Goal: Entertainment & Leisure: Consume media (video, audio)

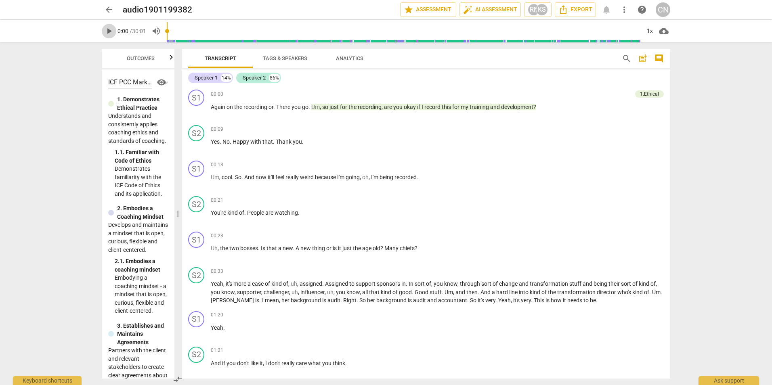
click at [110, 31] on span "play_arrow" at bounding box center [109, 31] width 10 height 10
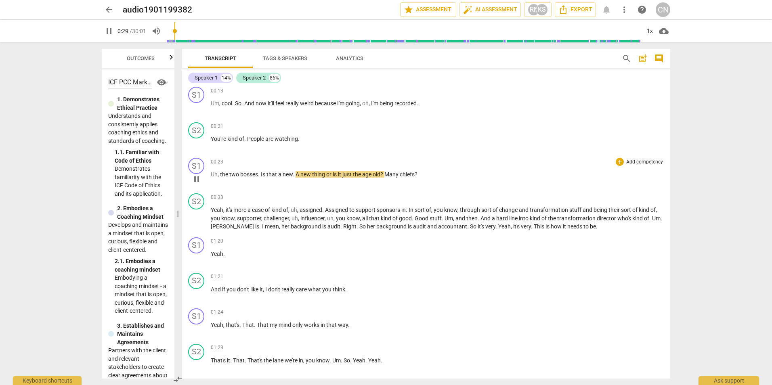
scroll to position [81, 0]
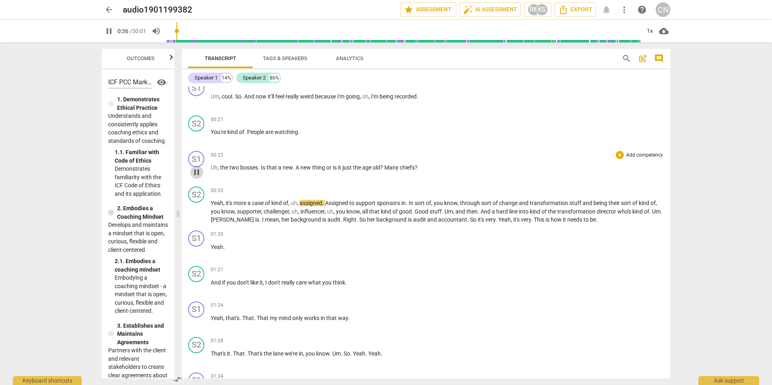
click at [195, 174] on span "pause" at bounding box center [197, 173] width 10 height 10
drag, startPoint x: 211, startPoint y: 165, endPoint x: 424, endPoint y: 166, distance: 213.3
click at [424, 166] on p "Uh , the two bosses . Is that a new . A new thing or is it just the age old ? M…" at bounding box center [437, 168] width 453 height 8
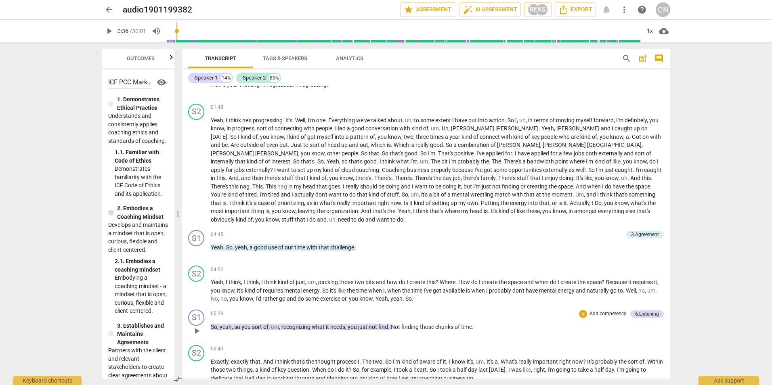
scroll to position [525, 0]
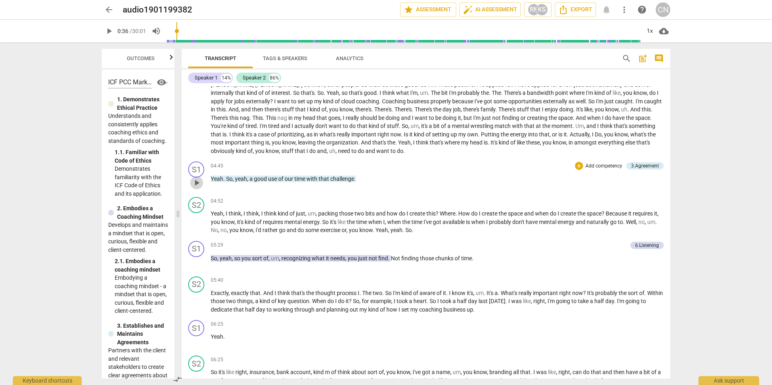
click at [195, 178] on span "play_arrow" at bounding box center [197, 183] width 10 height 10
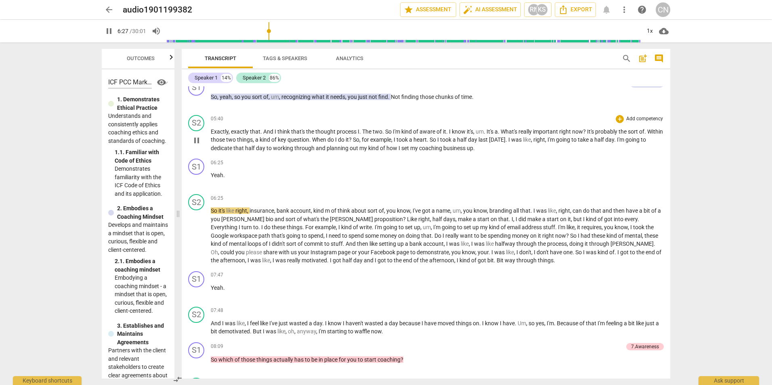
scroll to position [727, 0]
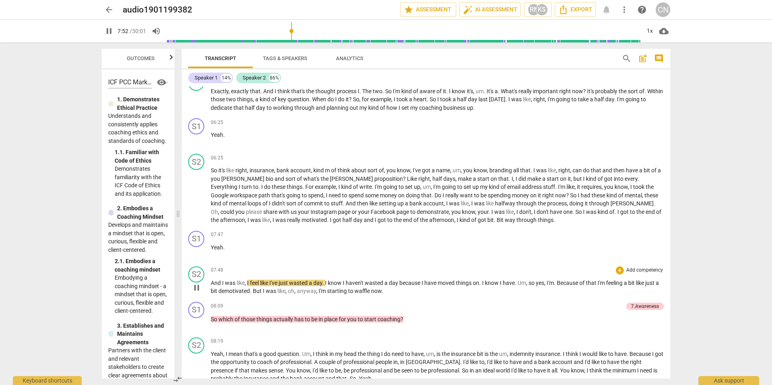
click at [191, 240] on span "pause" at bounding box center [196, 288] width 13 height 10
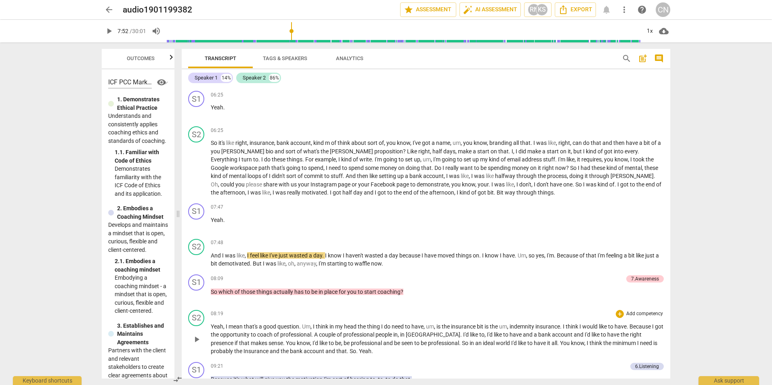
scroll to position [808, 0]
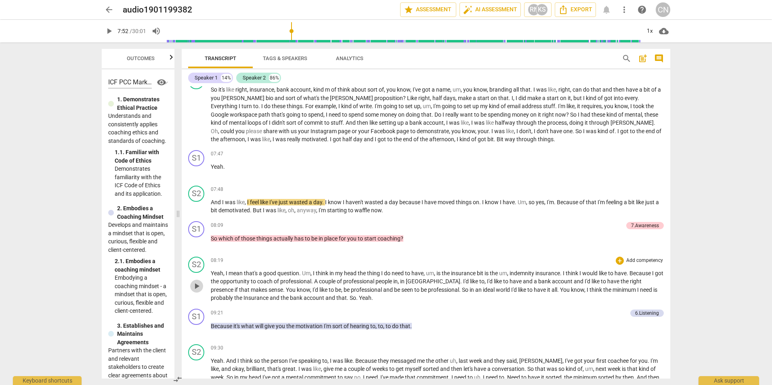
click at [197, 240] on span "play_arrow" at bounding box center [197, 287] width 10 height 10
click at [197, 240] on span "pause" at bounding box center [197, 287] width 10 height 10
click at [195, 240] on span "play_arrow" at bounding box center [197, 287] width 10 height 10
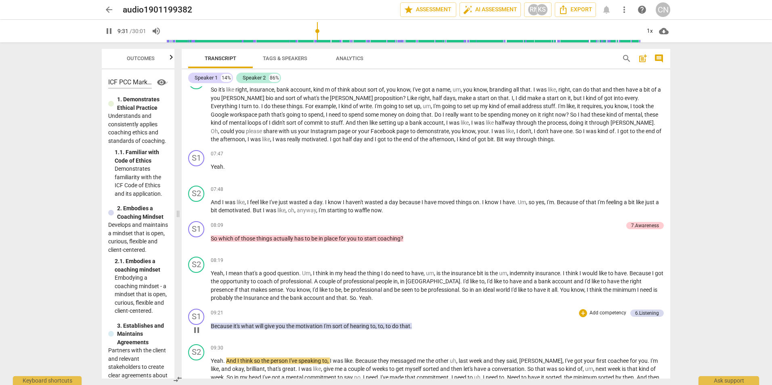
click at [202, 240] on span "pause" at bounding box center [196, 331] width 13 height 10
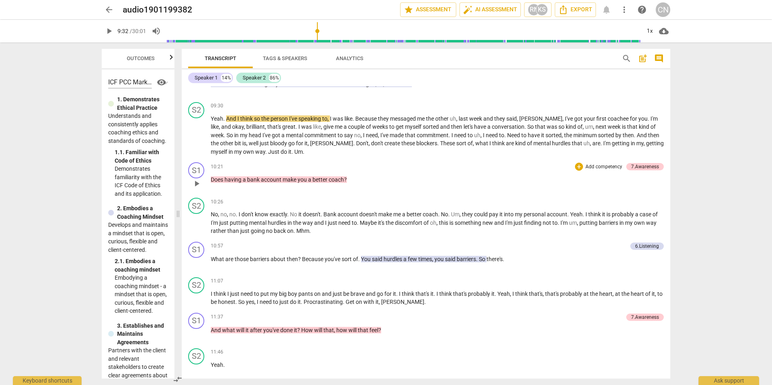
scroll to position [1010, 0]
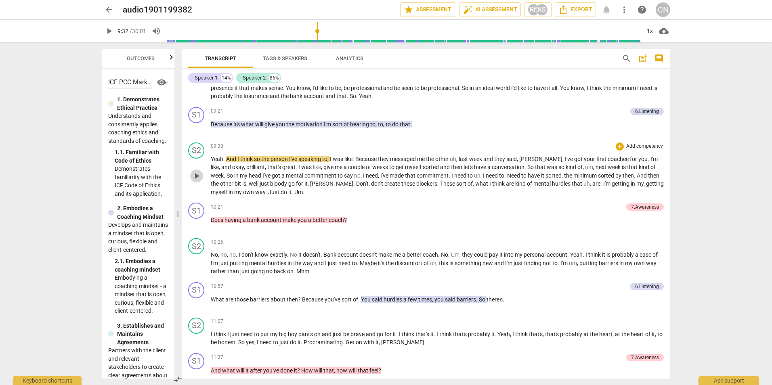
click at [198, 172] on span "play_arrow" at bounding box center [197, 176] width 10 height 10
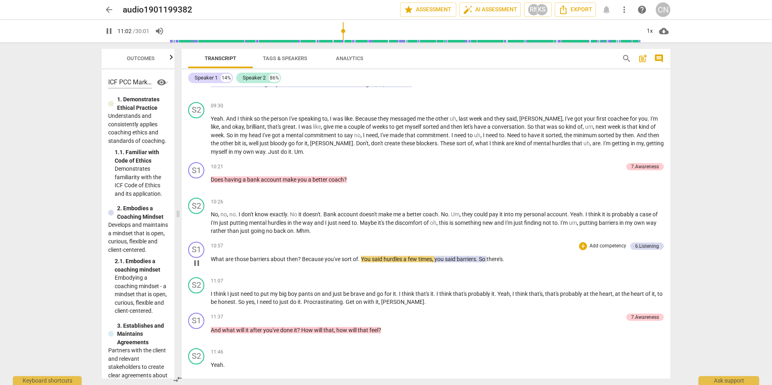
scroll to position [1091, 0]
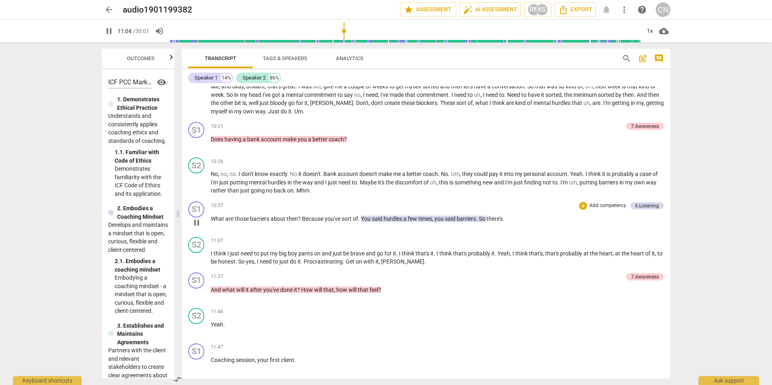
click at [198, 218] on span "pause" at bounding box center [197, 223] width 10 height 10
click at [195, 240] on span "play_arrow" at bounding box center [197, 259] width 10 height 10
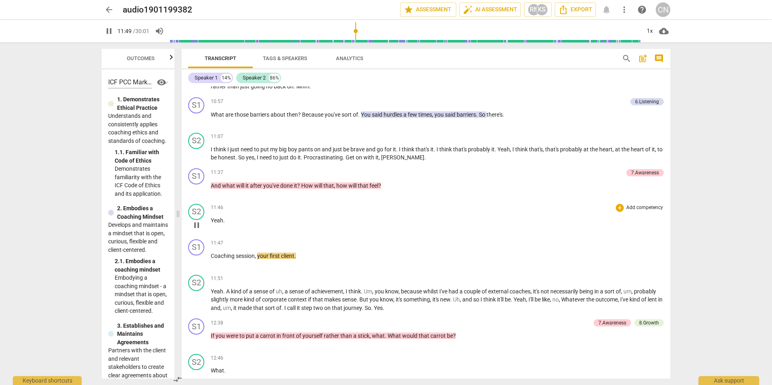
scroll to position [1252, 0]
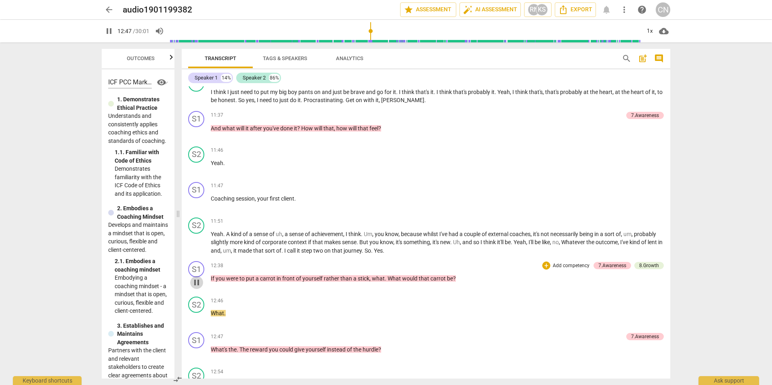
click at [196, 240] on span "pause" at bounding box center [197, 283] width 10 height 10
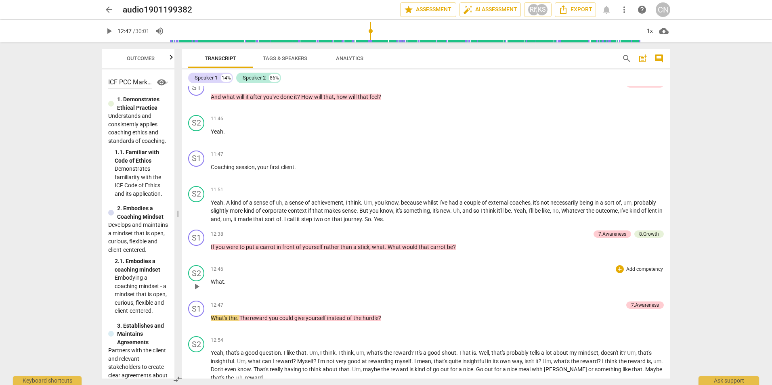
scroll to position [1293, 0]
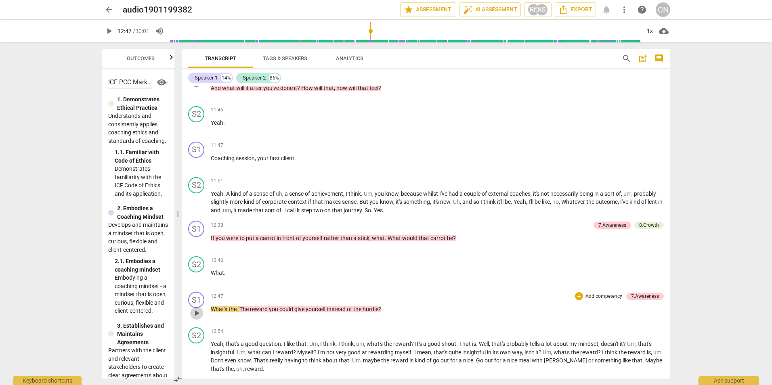
click at [196, 240] on span "play_arrow" at bounding box center [197, 314] width 10 height 10
click at [195, 240] on span "pause" at bounding box center [197, 358] width 10 height 10
click at [195, 240] on span "play_arrow" at bounding box center [197, 358] width 10 height 10
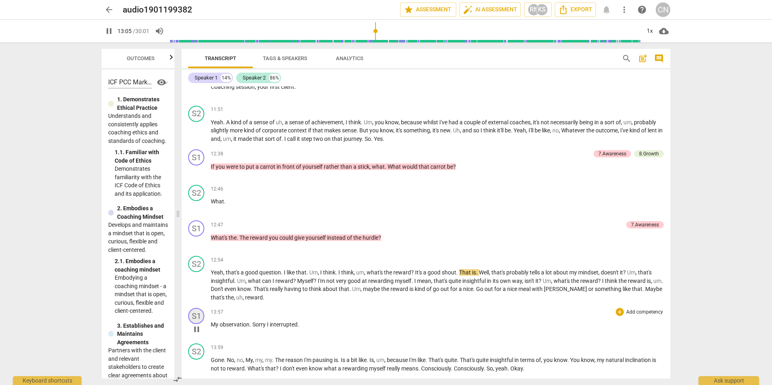
scroll to position [1373, 0]
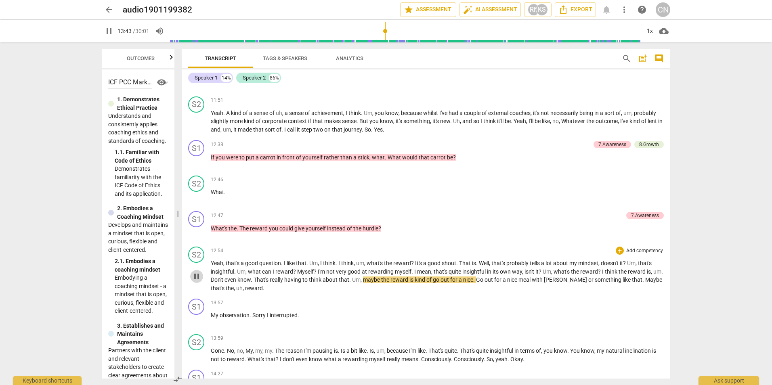
click at [198, 240] on span "pause" at bounding box center [197, 277] width 10 height 10
click at [198, 240] on span "play_arrow" at bounding box center [197, 277] width 10 height 10
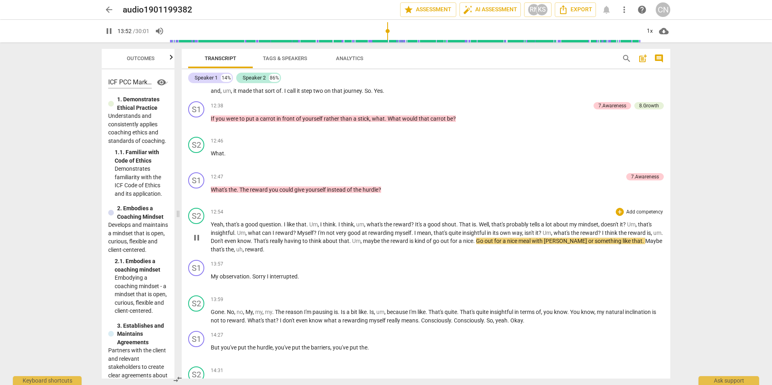
scroll to position [1454, 0]
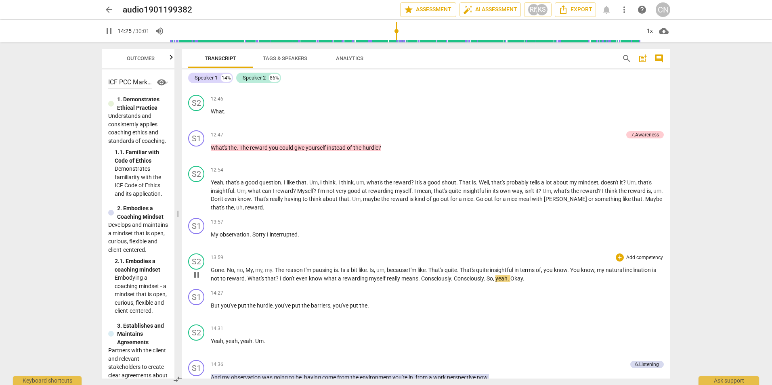
click at [198, 240] on span "pause" at bounding box center [197, 275] width 10 height 10
drag, startPoint x: 611, startPoint y: 261, endPoint x: 657, endPoint y: 261, distance: 46.1
click at [513, 240] on p "Gone . No , no , My , my , my . The reason I'm pausing is . Is a bit like . Is …" at bounding box center [437, 274] width 453 height 17
click at [513, 240] on span "my" at bounding box center [601, 270] width 9 height 6
drag, startPoint x: 611, startPoint y: 263, endPoint x: 656, endPoint y: 262, distance: 45.2
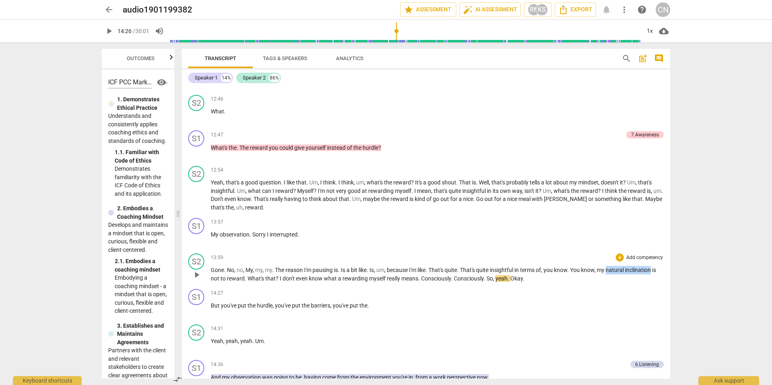
click at [513, 240] on p "Gone . No , no , My , my , my . The reason I'm pausing is . Is a bit like . Is …" at bounding box center [437, 274] width 453 height 17
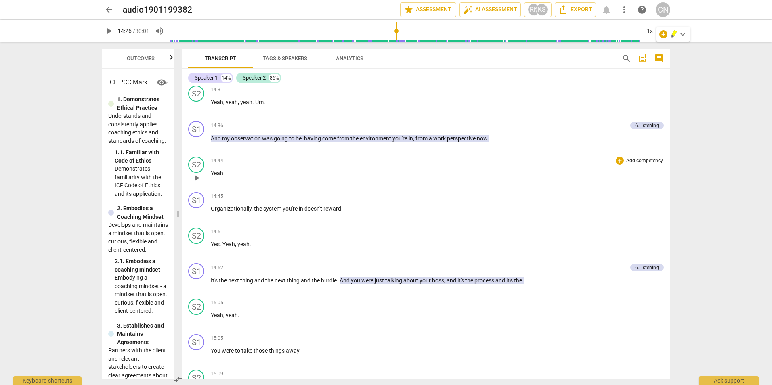
scroll to position [1696, 0]
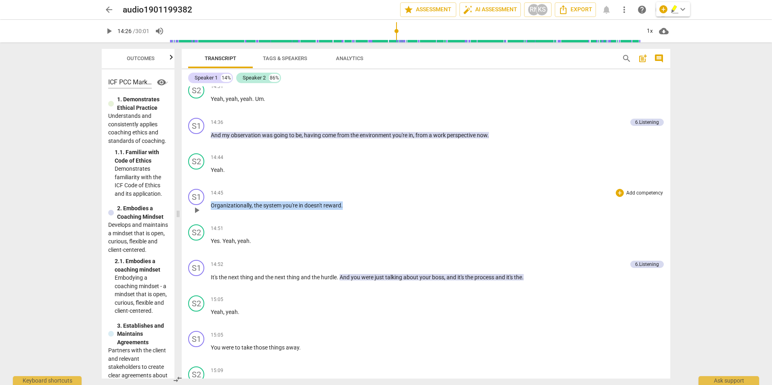
drag, startPoint x: 211, startPoint y: 199, endPoint x: 347, endPoint y: 200, distance: 136.1
click at [347, 202] on p "Organizationally , the system you're in doesn't reward ." at bounding box center [437, 206] width 453 height 8
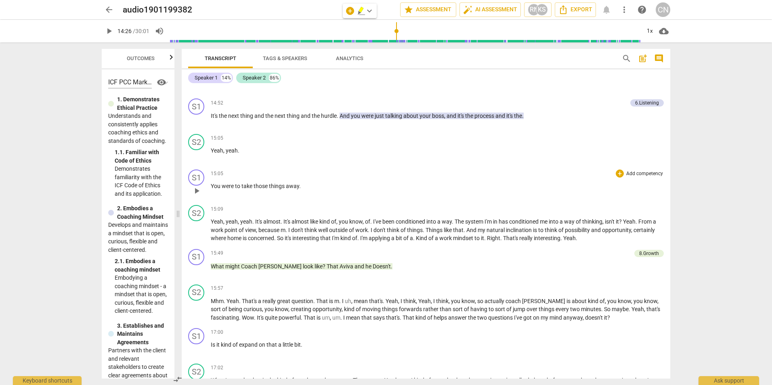
scroll to position [1898, 0]
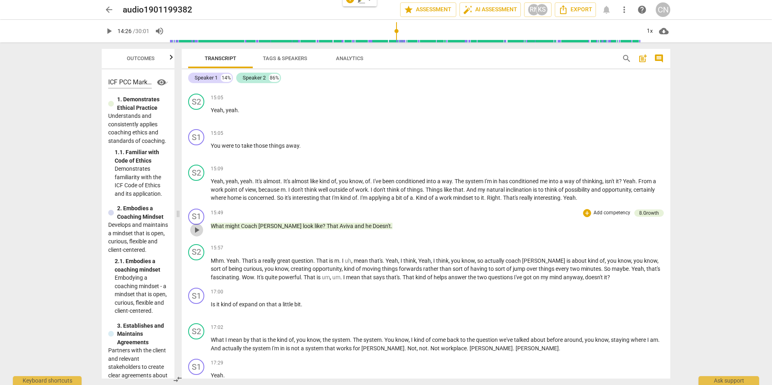
click at [197, 225] on span "play_arrow" at bounding box center [197, 230] width 10 height 10
click at [199, 240] on span "pause" at bounding box center [197, 270] width 10 height 10
click at [197, 240] on span "play_arrow" at bounding box center [197, 270] width 10 height 10
click at [198, 240] on span "pause" at bounding box center [197, 310] width 10 height 10
drag, startPoint x: 211, startPoint y: 296, endPoint x: 319, endPoint y: 296, distance: 107.4
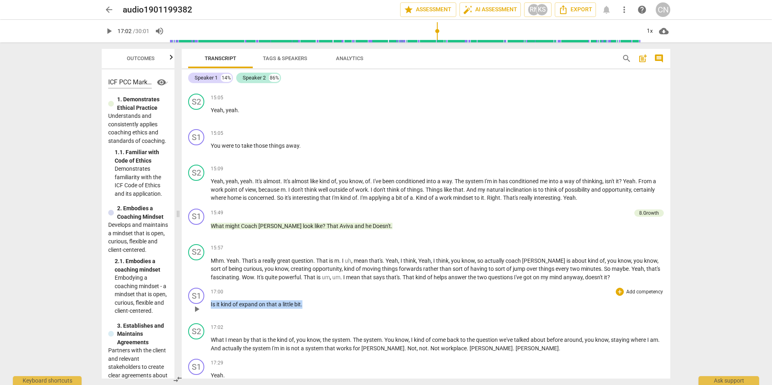
click at [319, 240] on p "Is it kind of expand on that a little bit ." at bounding box center [437, 305] width 453 height 8
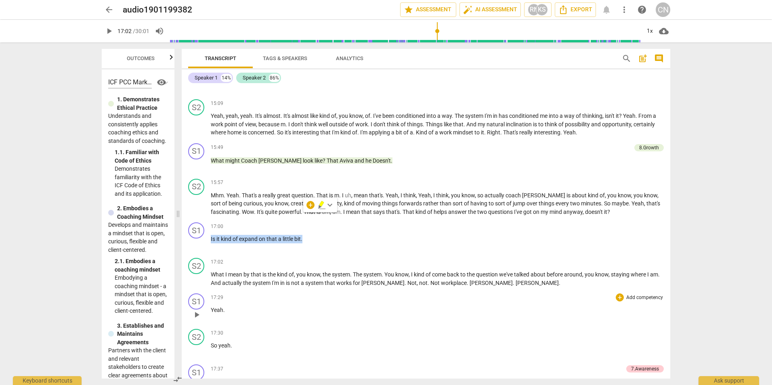
scroll to position [1979, 0]
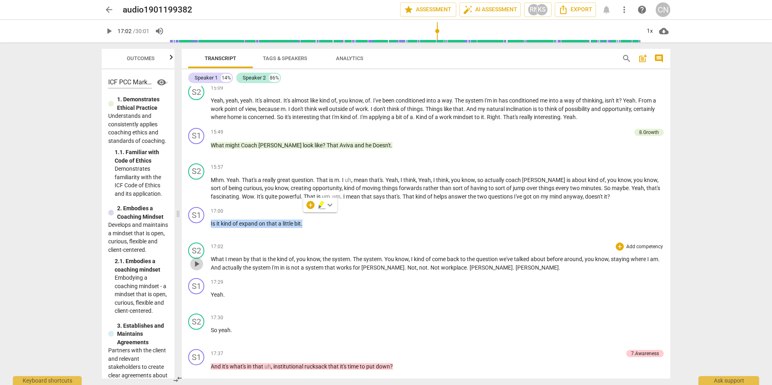
click at [195, 240] on span "play_arrow" at bounding box center [197, 264] width 10 height 10
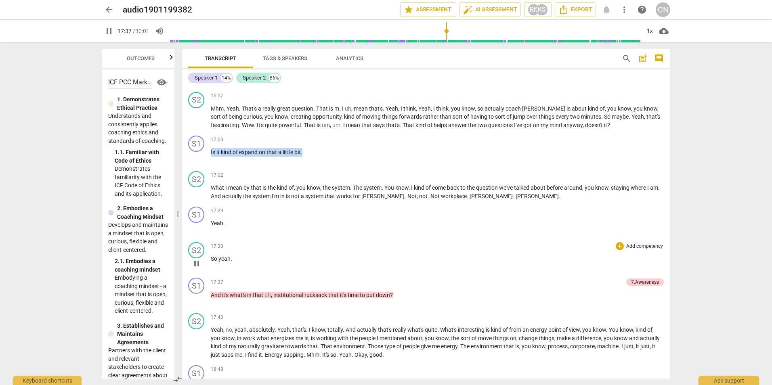
scroll to position [2060, 0]
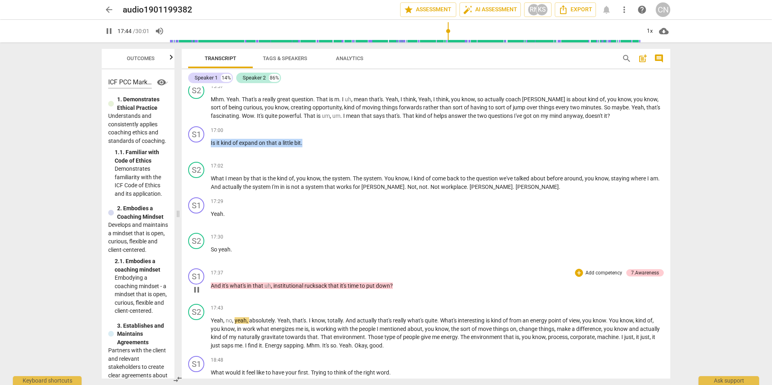
click at [193, 240] on span "pause" at bounding box center [197, 290] width 10 height 10
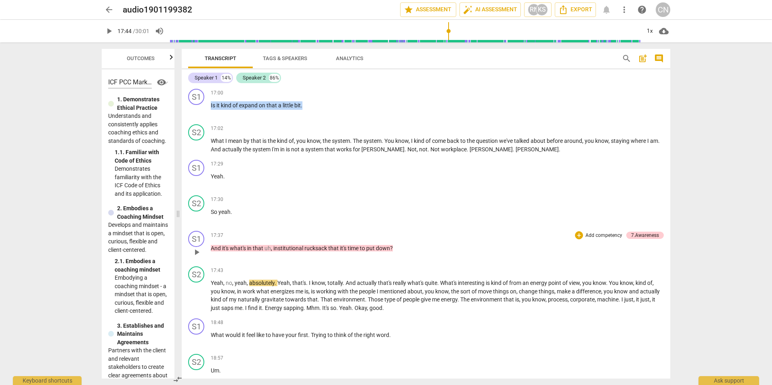
scroll to position [2141, 0]
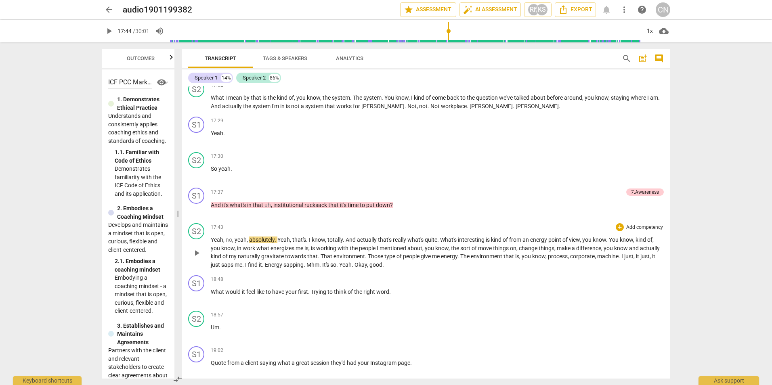
click at [199, 240] on span "play_arrow" at bounding box center [197, 253] width 10 height 10
click at [201, 240] on span "pause" at bounding box center [197, 253] width 10 height 10
type input "1124"
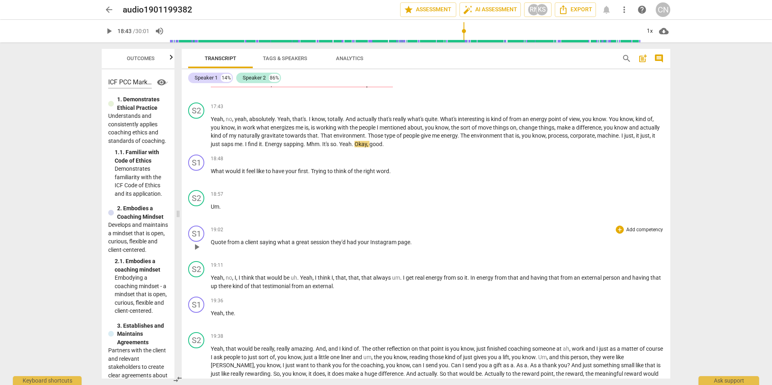
scroll to position [2262, 0]
